Goal: Task Accomplishment & Management: Use online tool/utility

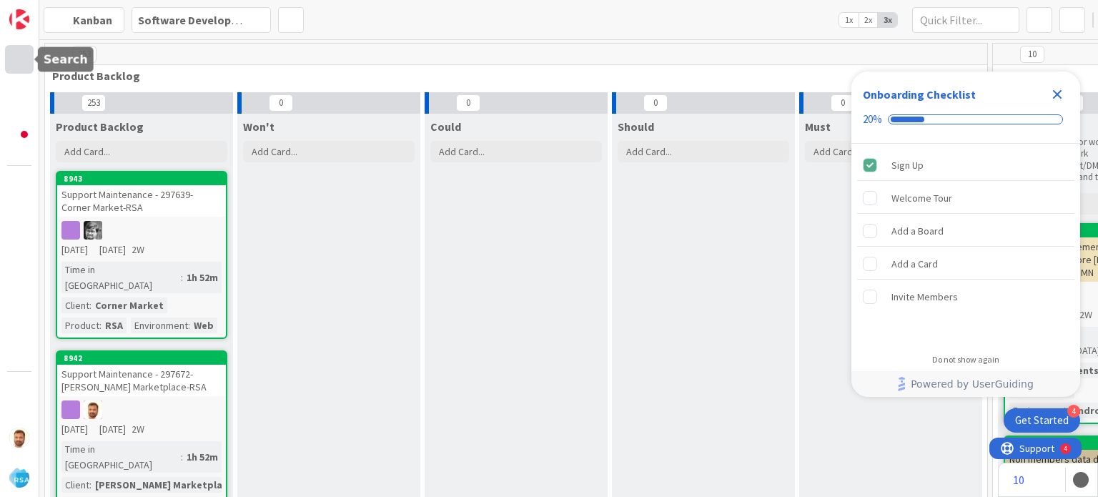
click at [22, 55] on div at bounding box center [19, 59] width 29 height 29
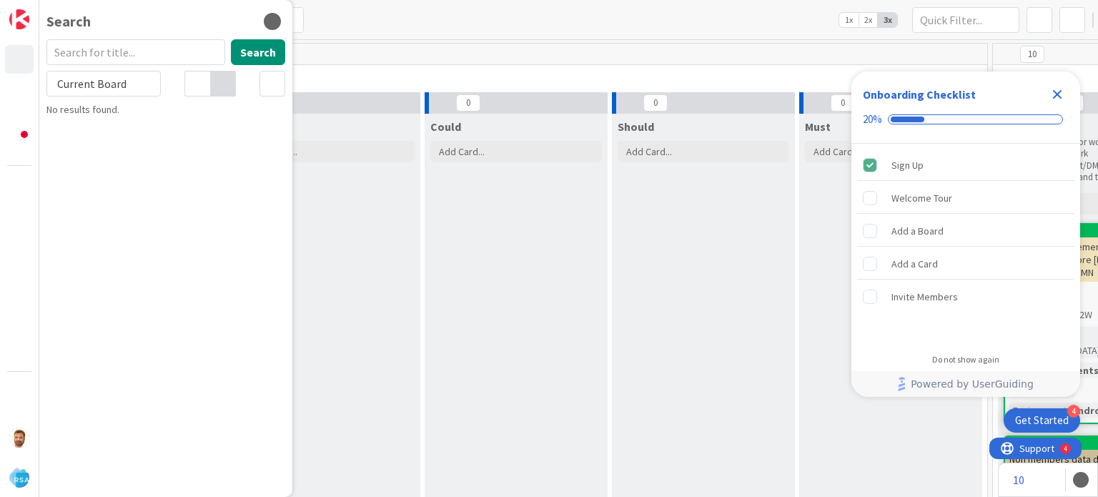
click at [106, 46] on input "text" at bounding box center [135, 52] width 179 height 26
type input "8934"
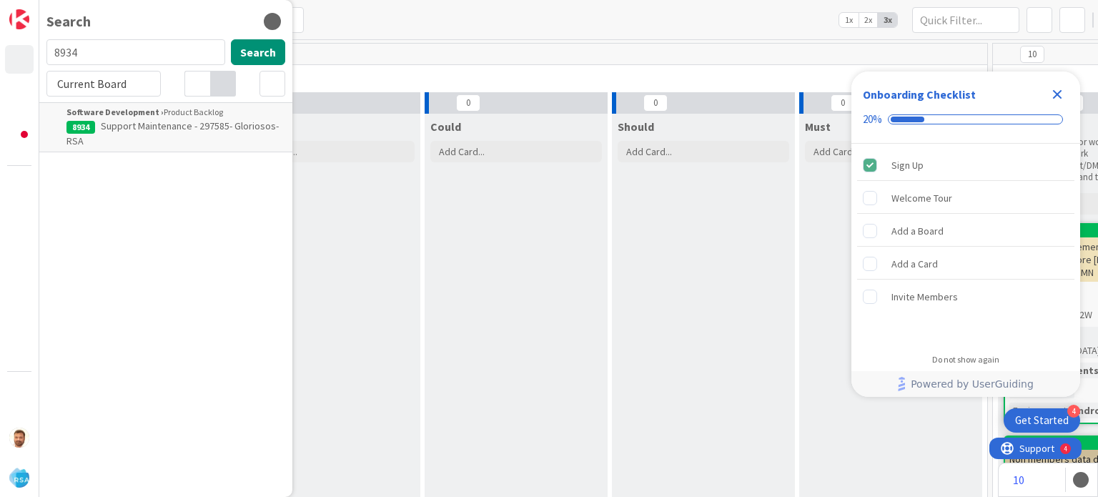
click at [137, 121] on span "Support Maintenance - 297585- Gloriosos-RSA" at bounding box center [172, 133] width 212 height 28
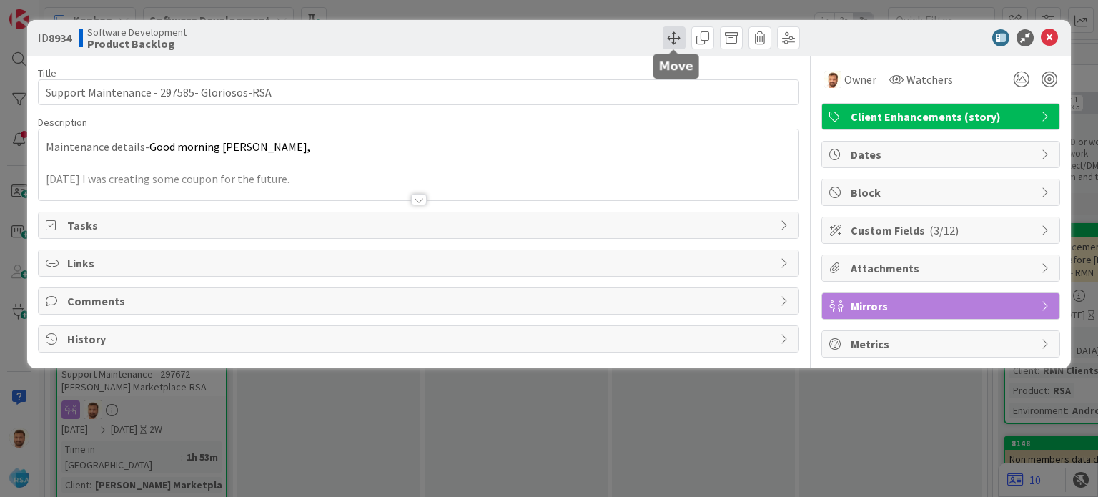
click at [670, 43] on span at bounding box center [674, 37] width 23 height 23
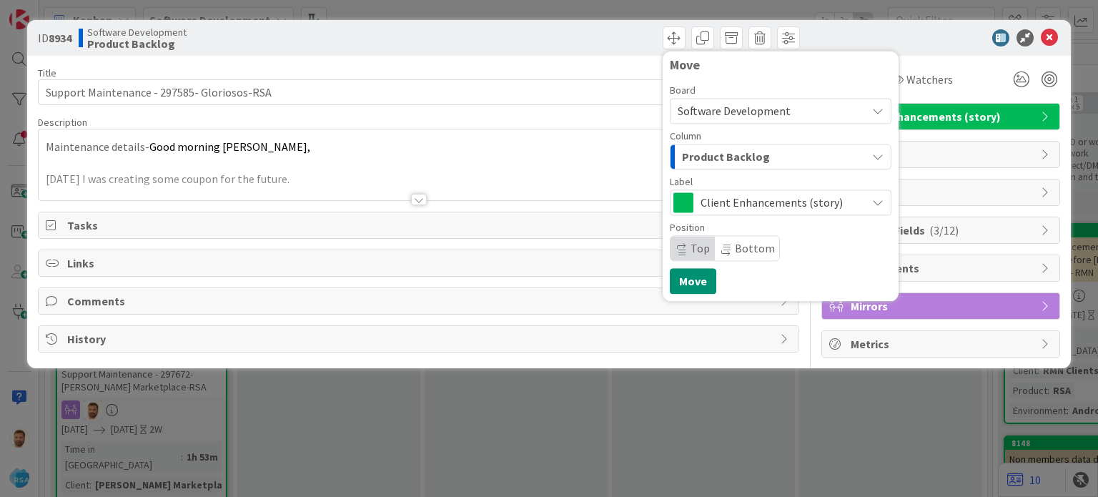
click at [723, 162] on span "Product Backlog" at bounding box center [726, 156] width 88 height 19
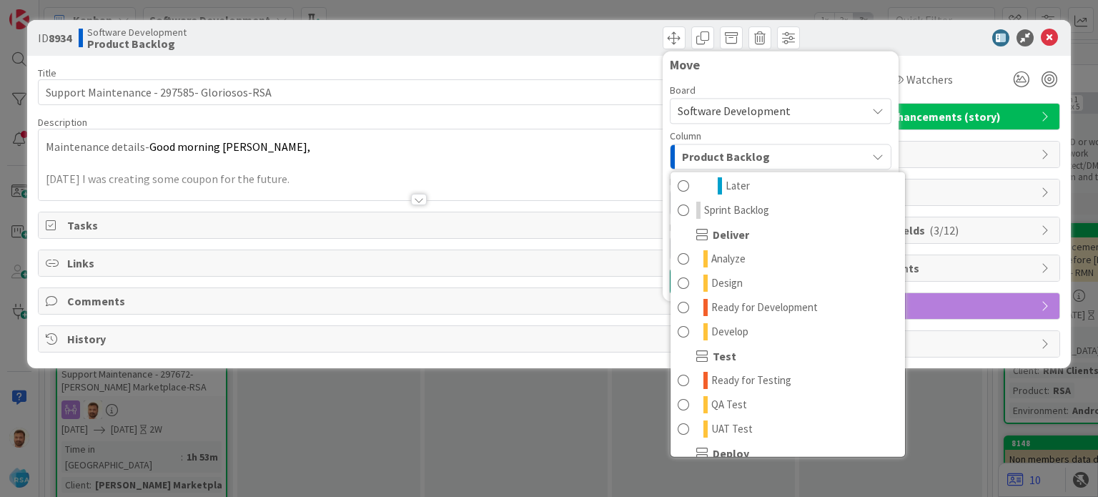
scroll to position [249, 0]
click at [782, 306] on span "Ready for Development" at bounding box center [764, 305] width 106 height 17
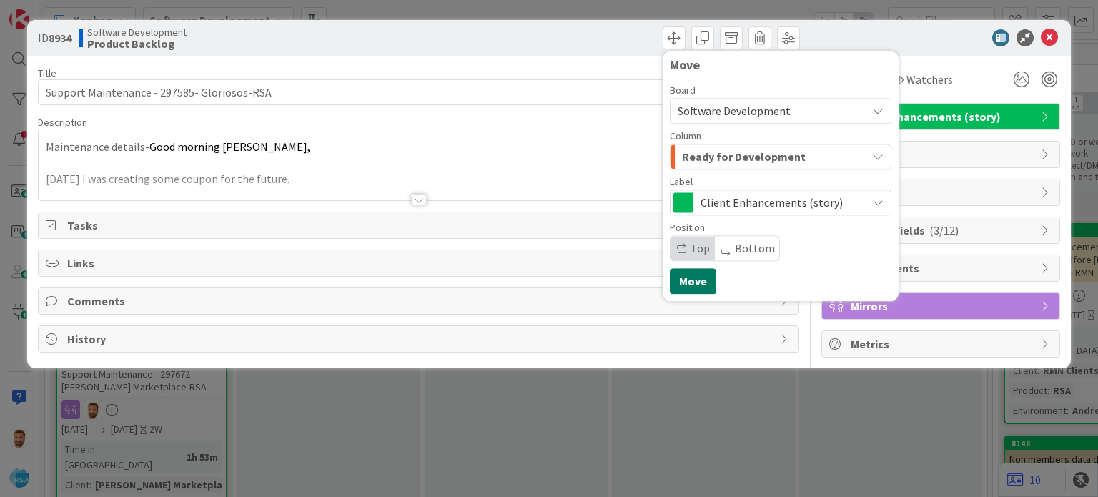
click at [689, 270] on button "Move" at bounding box center [693, 281] width 46 height 26
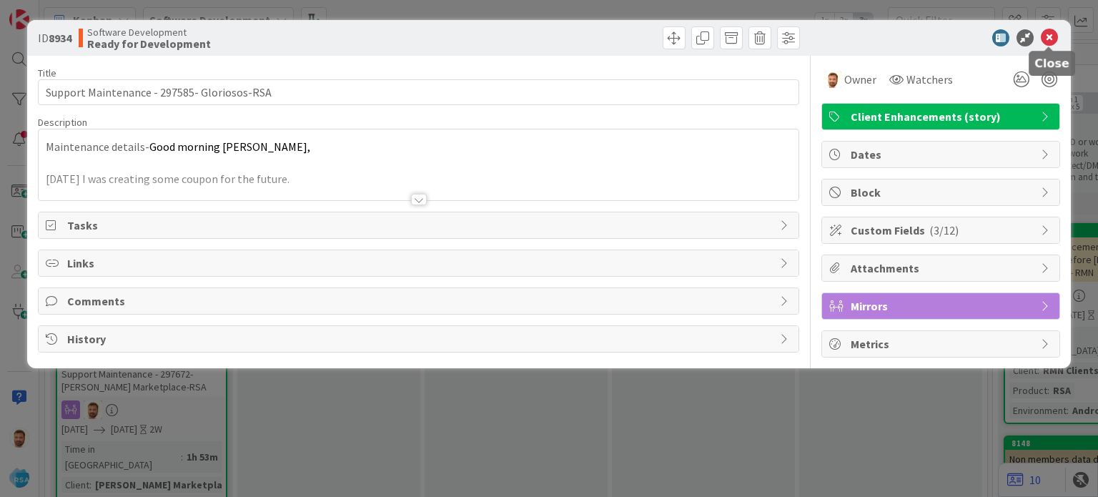
click at [1051, 43] on icon at bounding box center [1049, 37] width 17 height 17
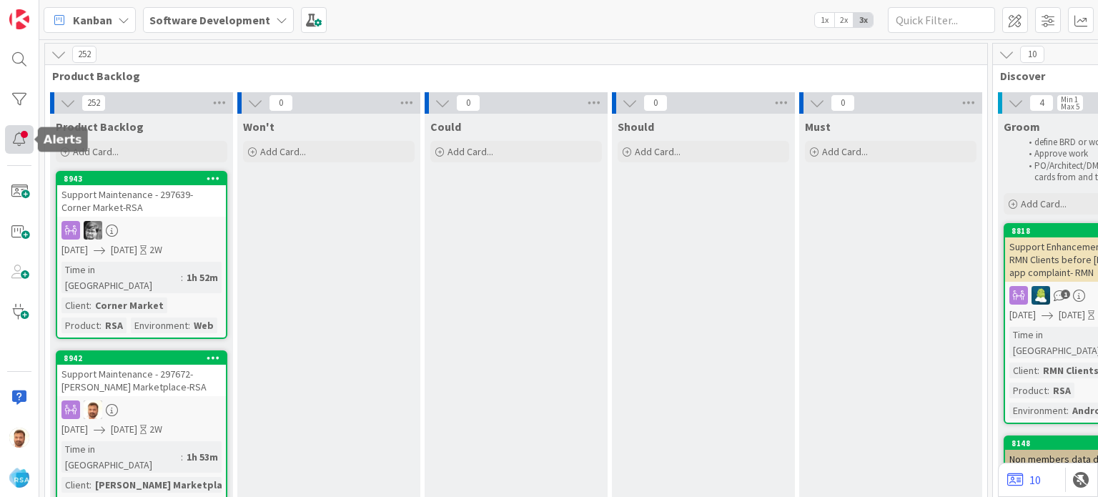
click at [24, 136] on div at bounding box center [19, 139] width 29 height 29
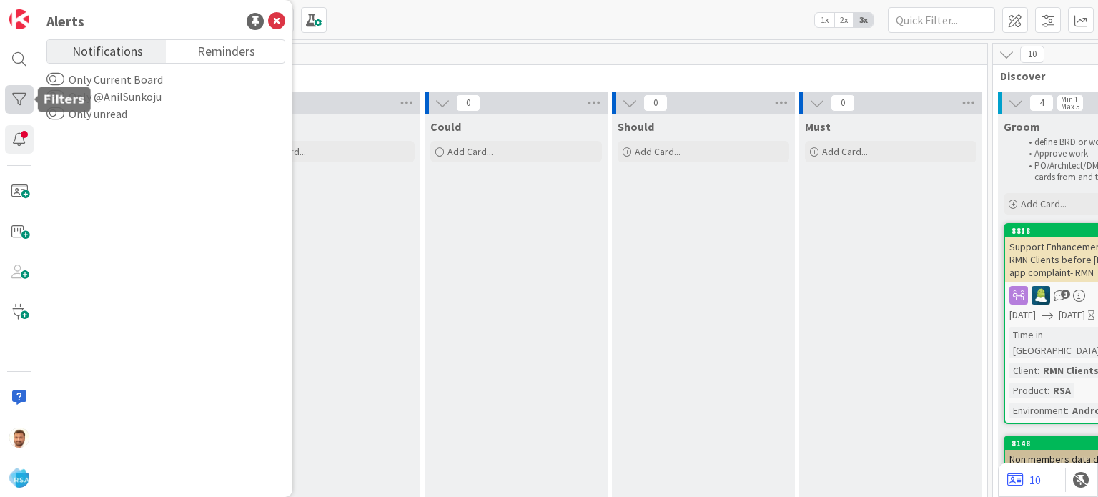
click at [24, 99] on div at bounding box center [19, 99] width 29 height 29
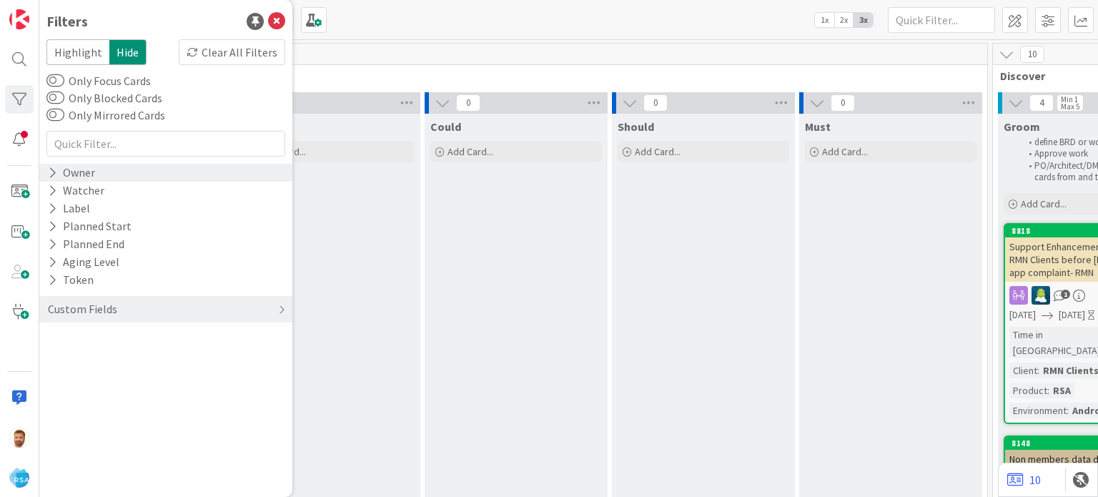
click at [94, 179] on div "Owner" at bounding box center [71, 173] width 50 height 18
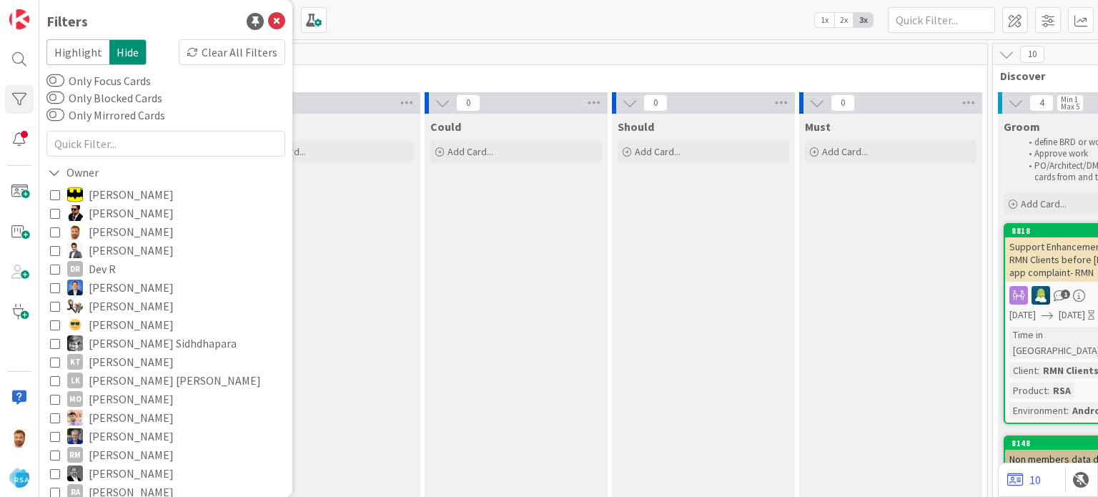
click at [57, 231] on icon at bounding box center [55, 232] width 10 height 10
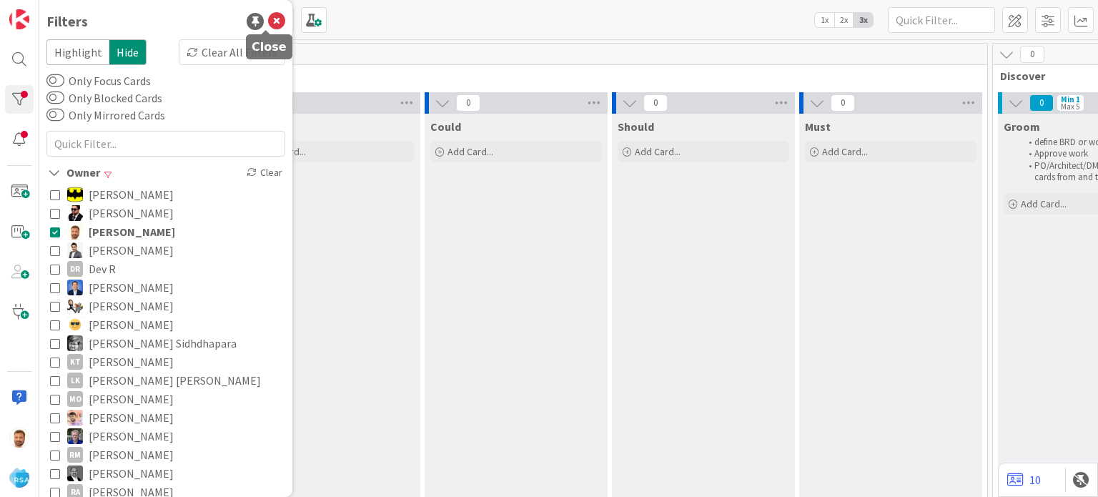
click at [268, 20] on icon at bounding box center [276, 21] width 17 height 17
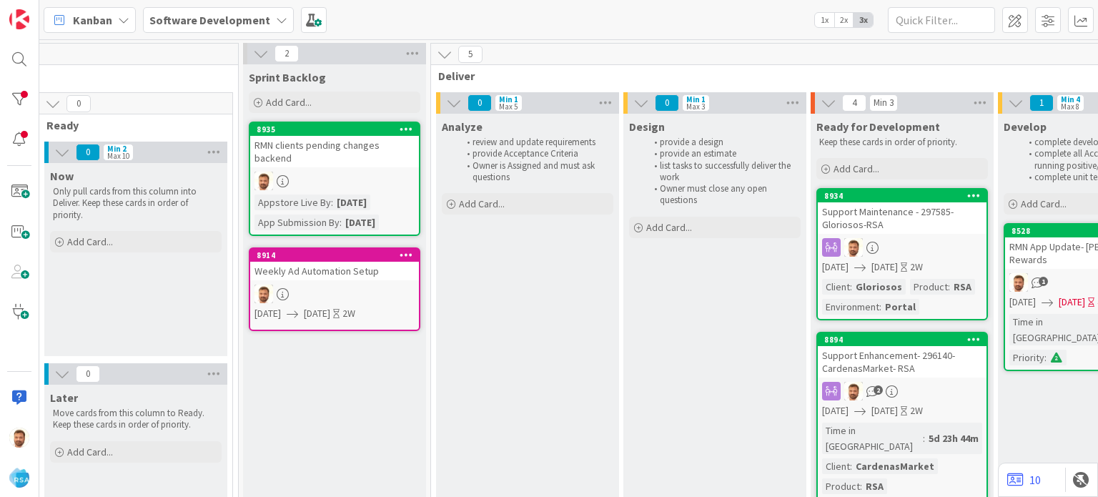
scroll to position [0, 1155]
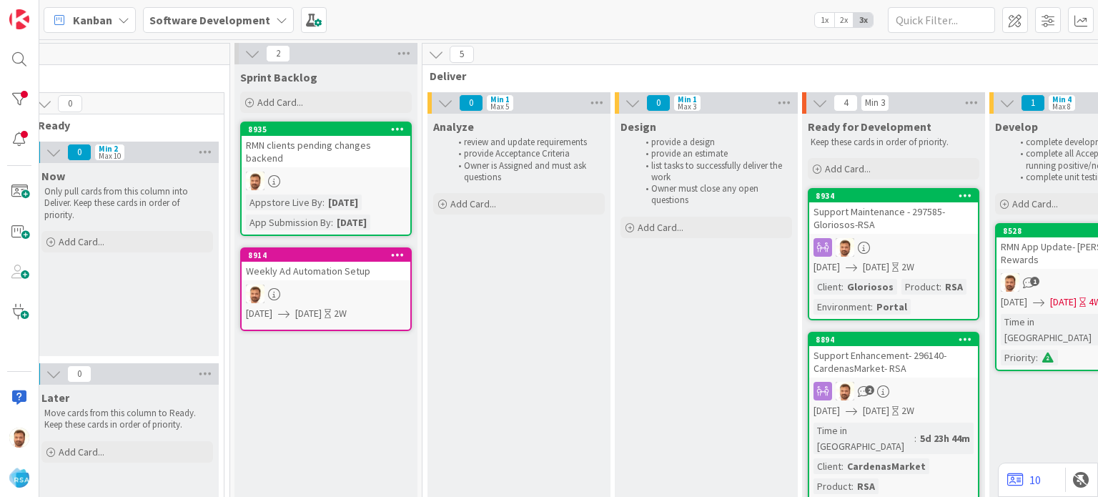
click at [881, 206] on div "Support Maintenance - 297585- Gloriosos-RSA" at bounding box center [893, 217] width 169 height 31
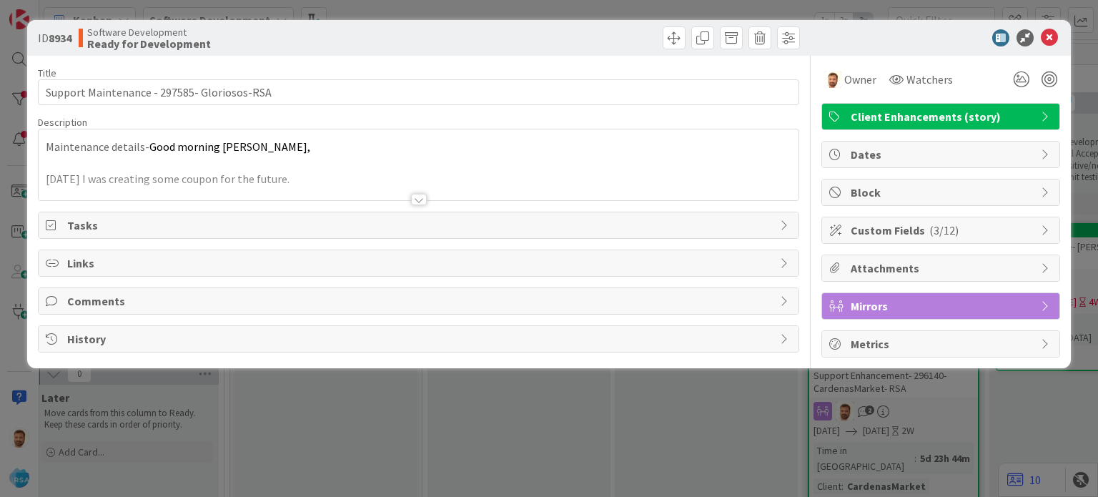
click at [134, 290] on div "Comments" at bounding box center [418, 301] width 759 height 26
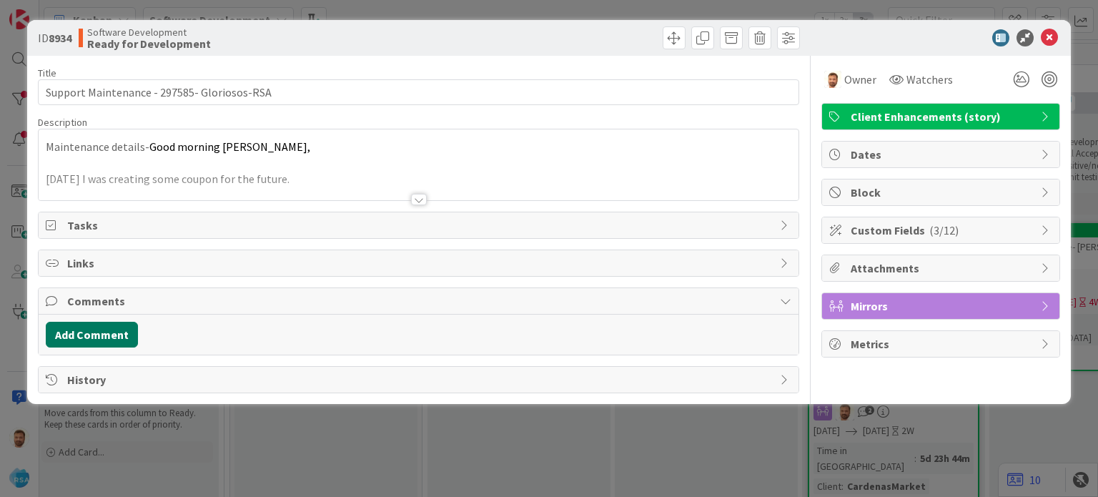
click at [94, 330] on button "Add Comment" at bounding box center [92, 335] width 92 height 26
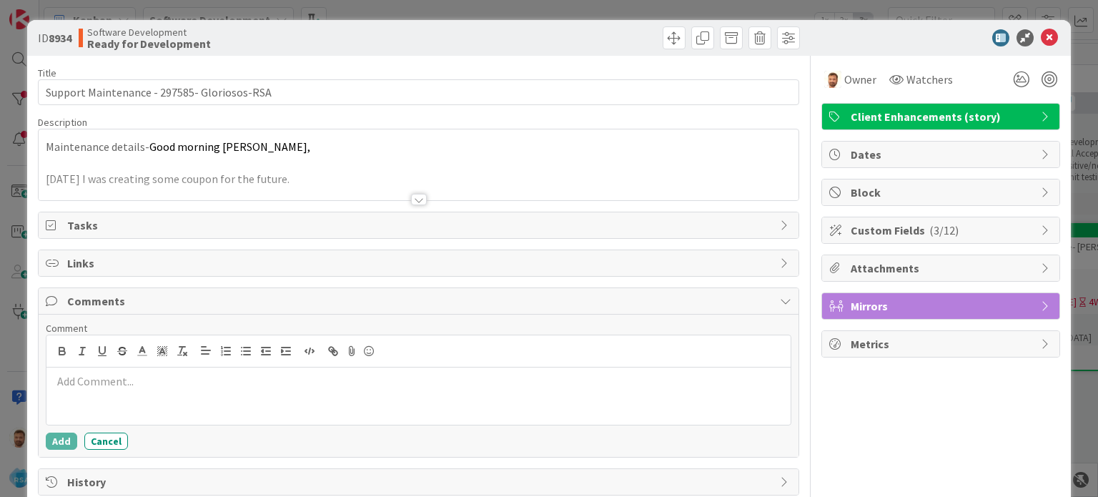
click at [94, 330] on div "Comment" at bounding box center [418, 328] width 745 height 13
click at [93, 382] on p at bounding box center [418, 381] width 732 height 16
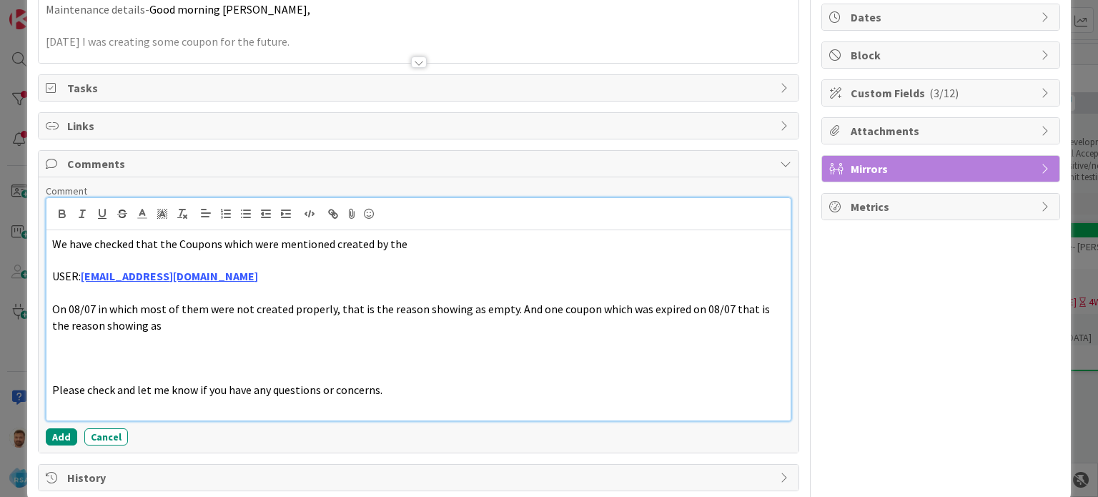
scroll to position [140, 0]
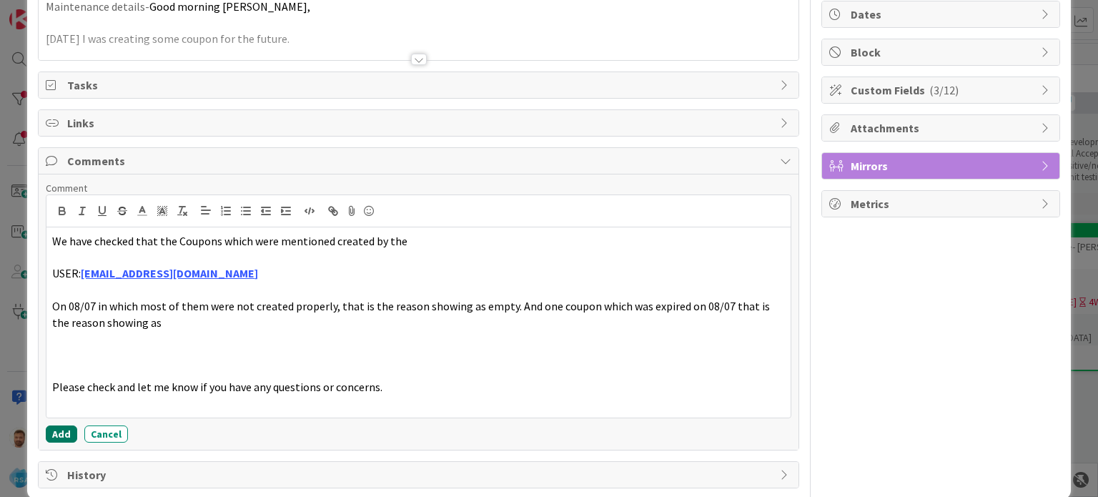
click at [66, 427] on button "Add" at bounding box center [61, 433] width 31 height 17
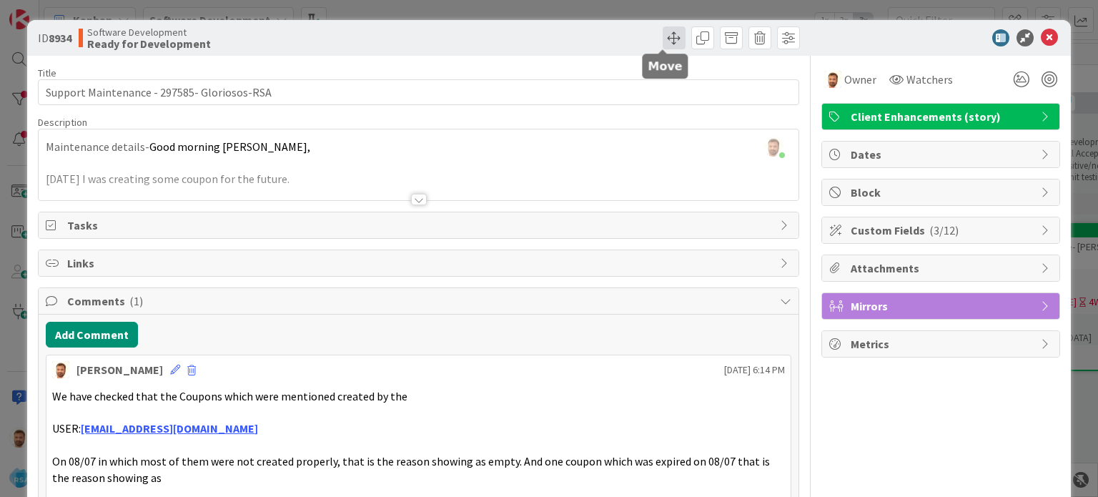
click at [671, 29] on span at bounding box center [674, 37] width 23 height 23
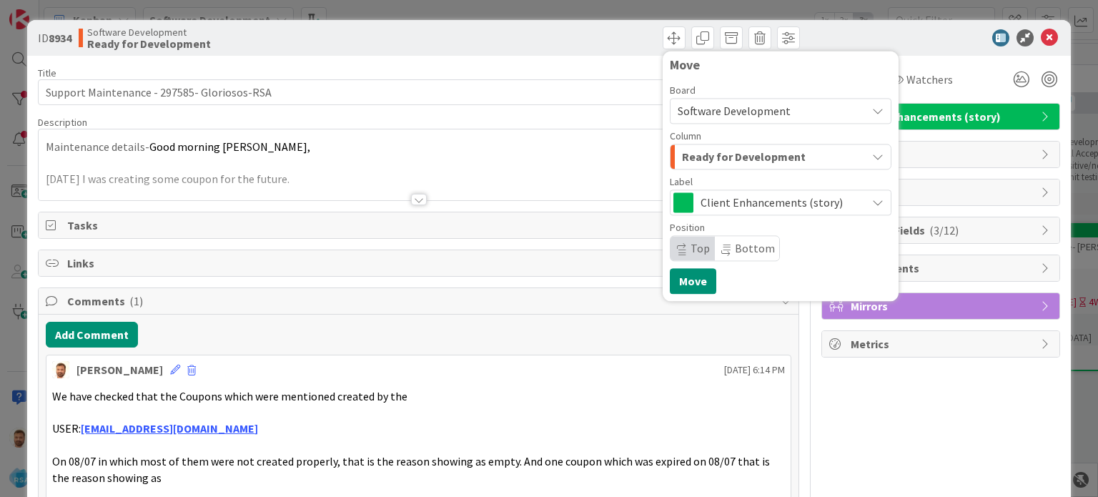
click at [701, 144] on button "Ready for Development" at bounding box center [781, 157] width 222 height 26
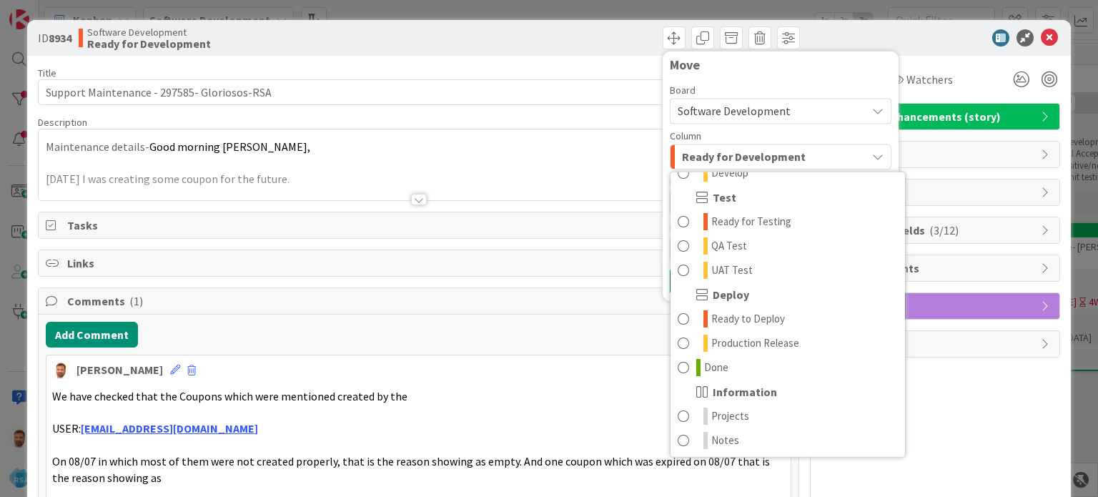
scroll to position [407, 0]
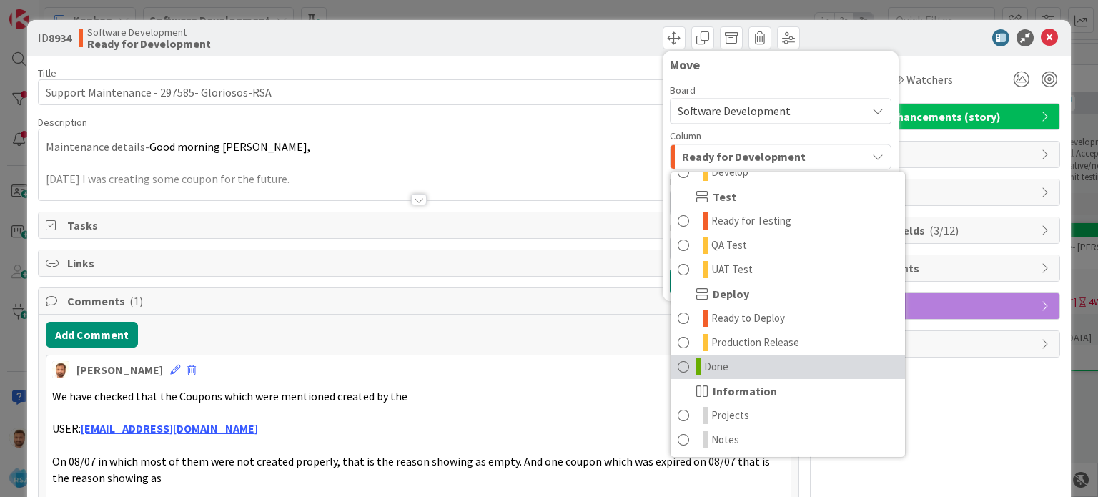
click at [704, 364] on span "Done" at bounding box center [716, 366] width 24 height 17
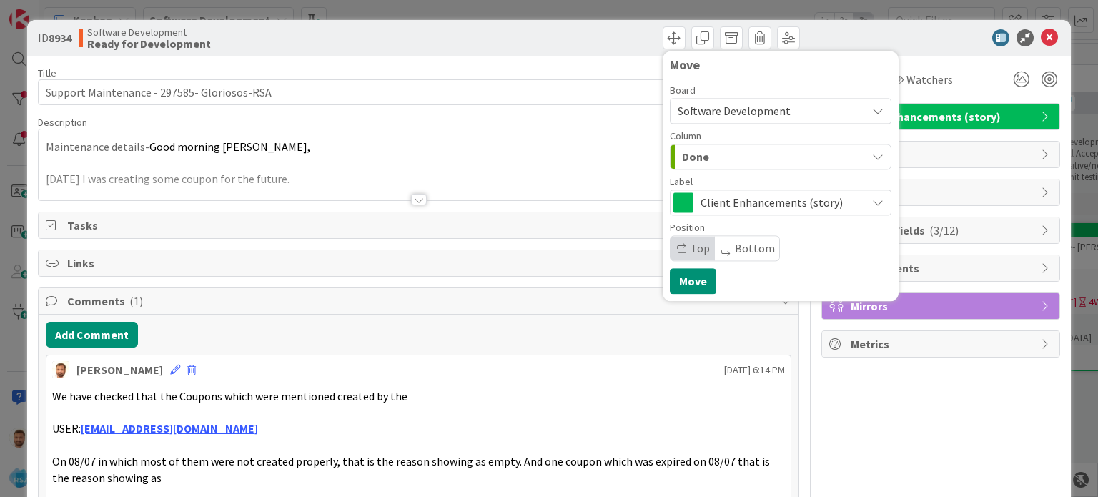
click at [680, 259] on span "Top" at bounding box center [692, 248] width 44 height 24
click at [683, 282] on button "Move" at bounding box center [693, 281] width 46 height 26
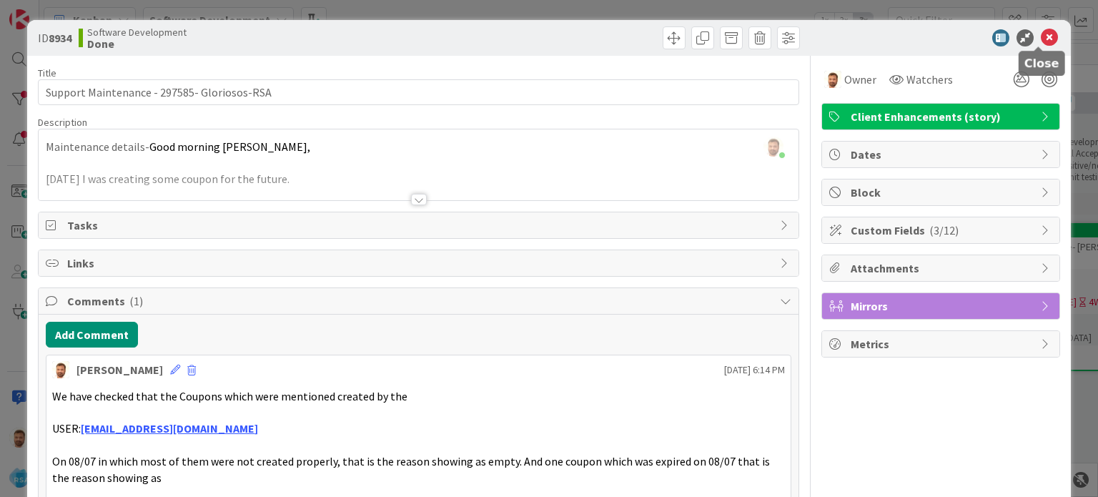
click at [1041, 34] on icon at bounding box center [1049, 37] width 17 height 17
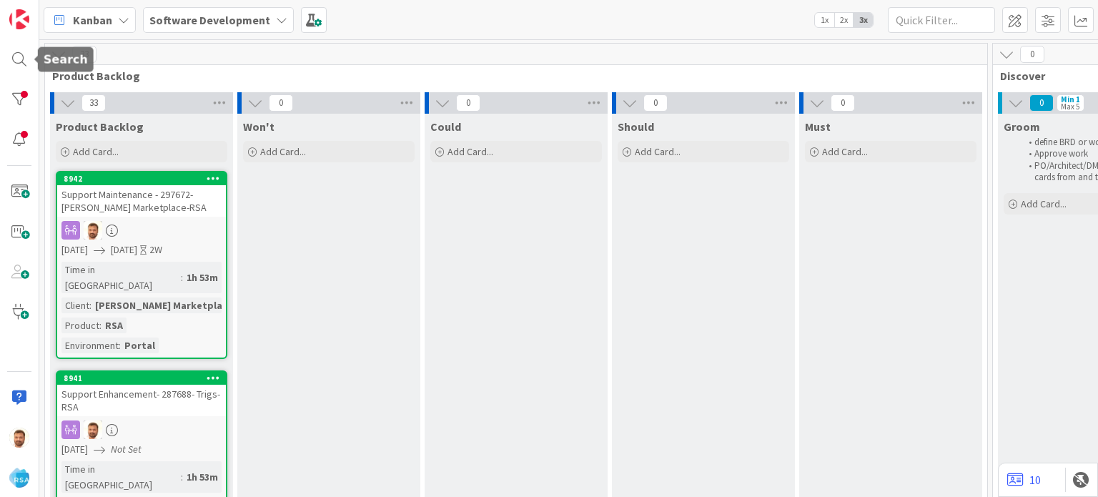
click at [2, 57] on div at bounding box center [19, 248] width 39 height 497
click at [7, 57] on div at bounding box center [19, 59] width 29 height 29
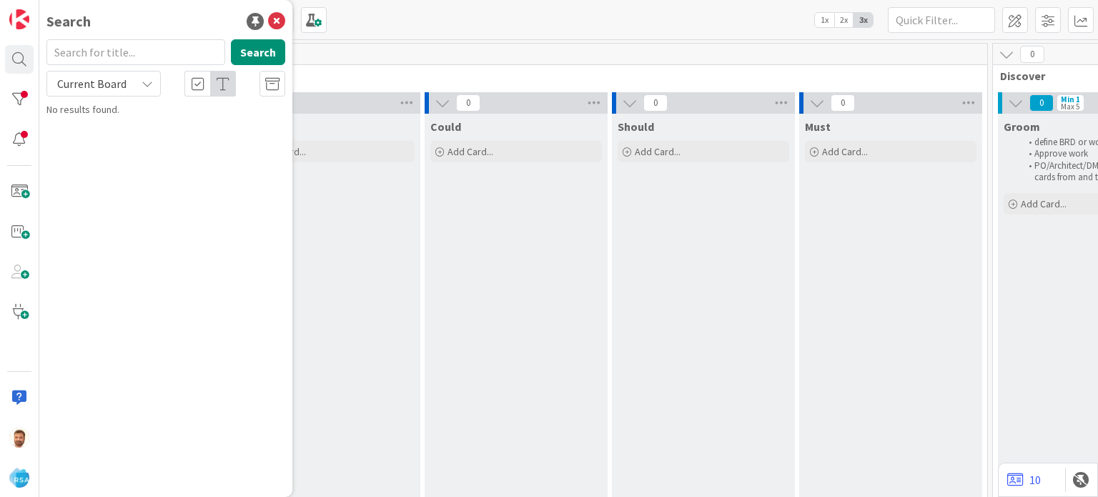
click at [77, 44] on input "text" at bounding box center [135, 52] width 179 height 26
type input "8932"
click at [114, 121] on div "Search 8932 Search Current Board Searching..." at bounding box center [165, 248] width 253 height 497
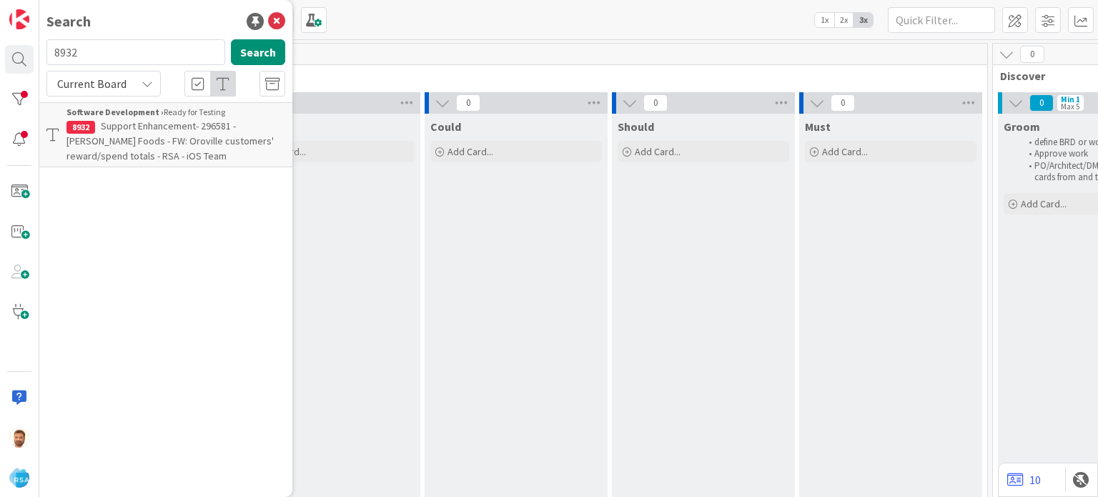
click at [114, 121] on span "Support Enhancement- 296581 - [PERSON_NAME] Foods - FW: Oroville customers' rew…" at bounding box center [169, 140] width 207 height 43
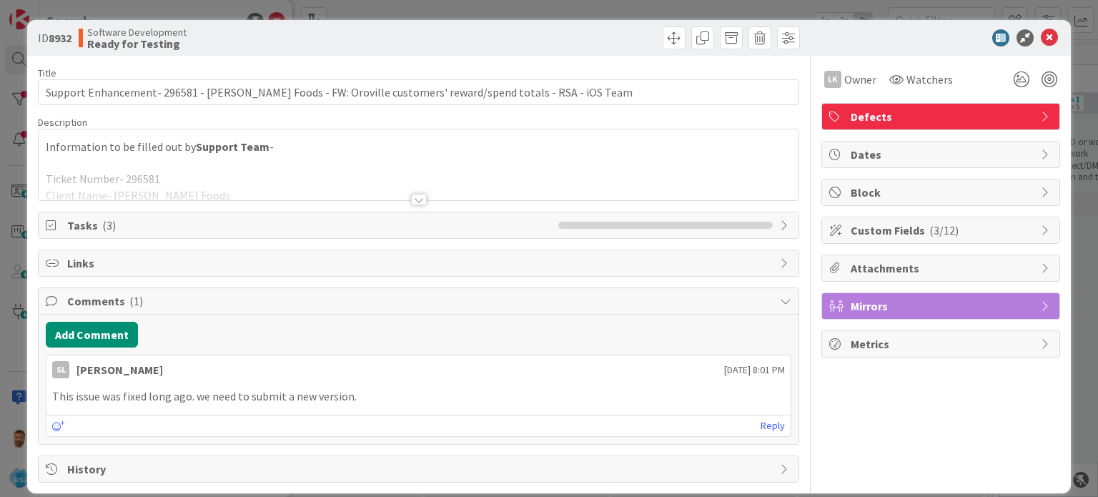
click at [675, 33] on div at bounding box center [610, 37] width 377 height 23
click at [663, 40] on span at bounding box center [674, 37] width 23 height 23
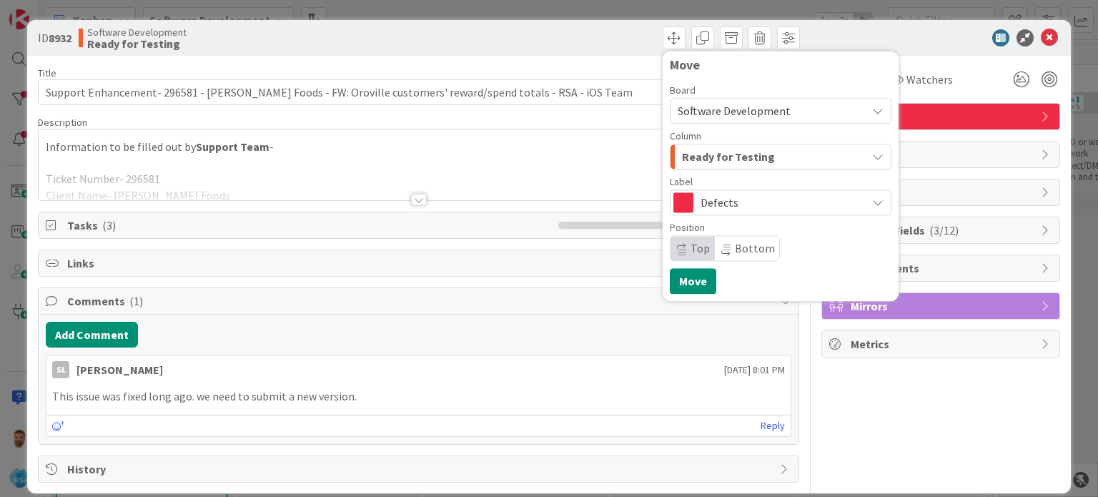
click at [689, 159] on span "Ready for Testing" at bounding box center [728, 156] width 93 height 19
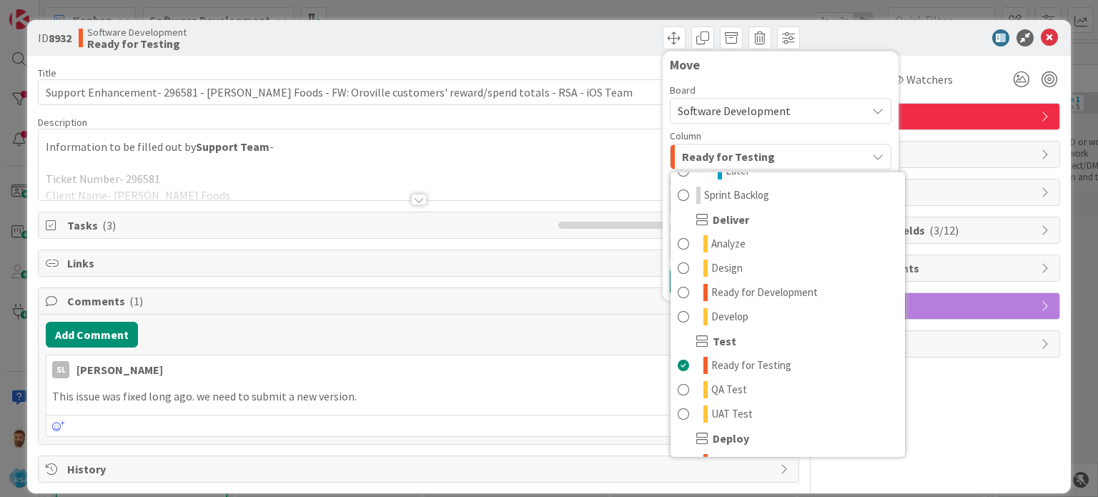
scroll to position [268, 0]
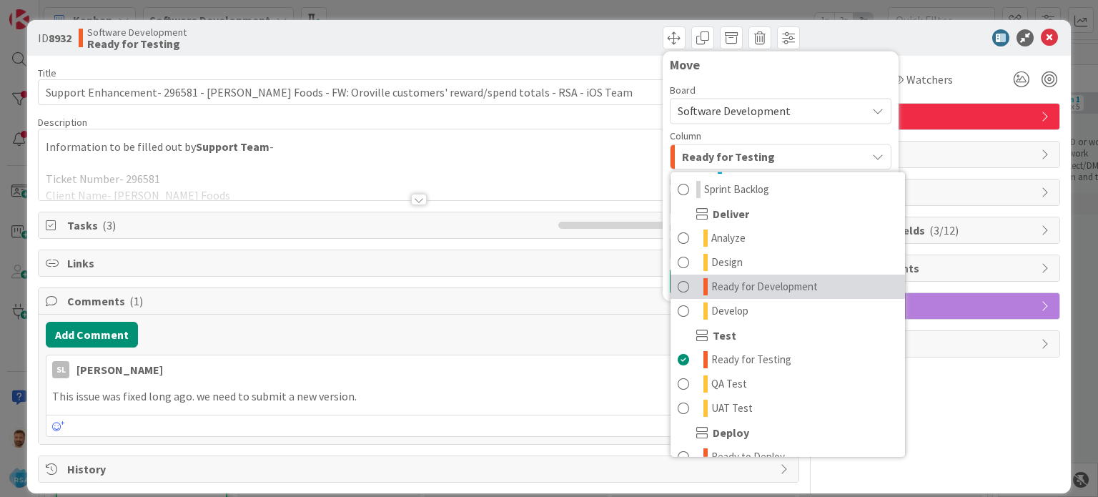
click at [763, 288] on span "Ready for Development" at bounding box center [764, 286] width 106 height 17
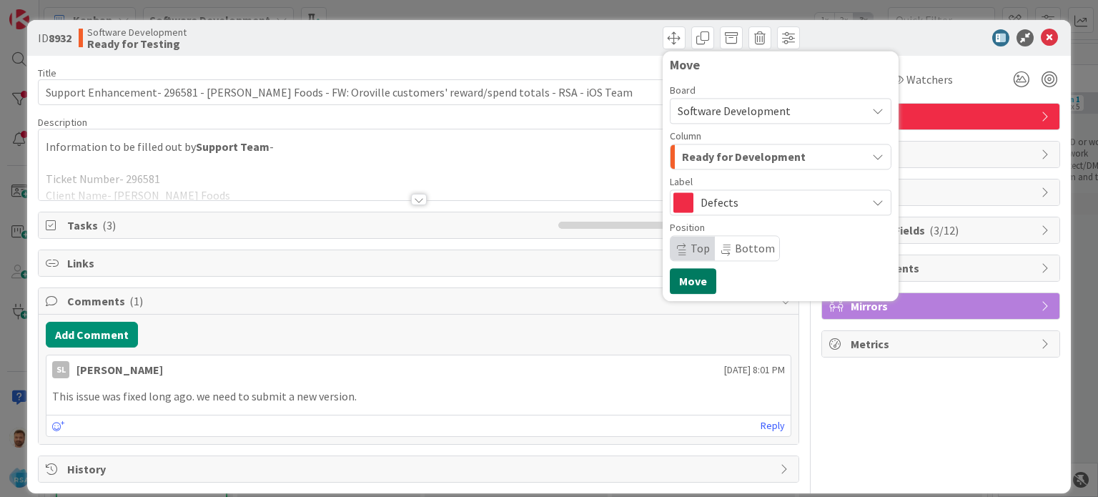
click at [678, 285] on button "Move" at bounding box center [693, 281] width 46 height 26
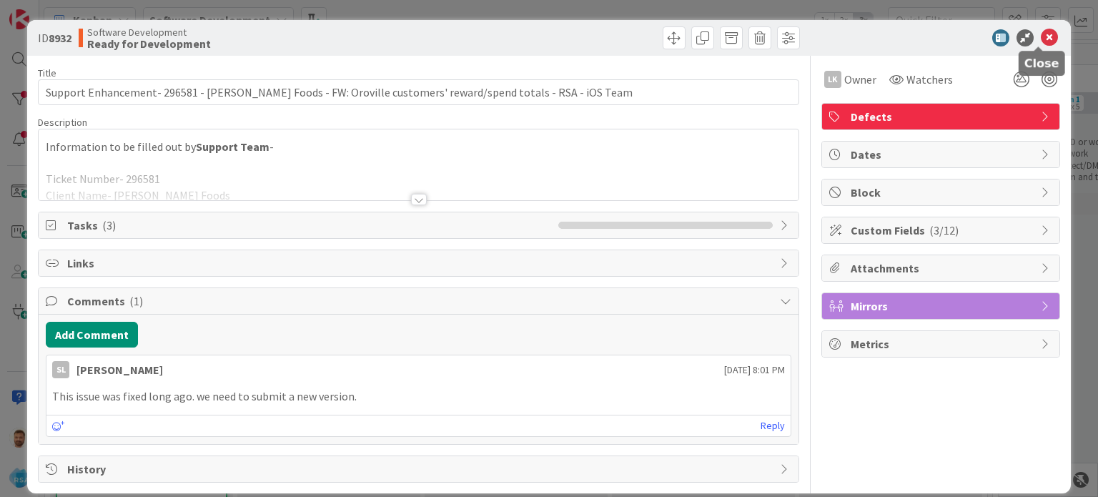
click at [1041, 34] on icon at bounding box center [1049, 37] width 17 height 17
